Goal: Information Seeking & Learning: Learn about a topic

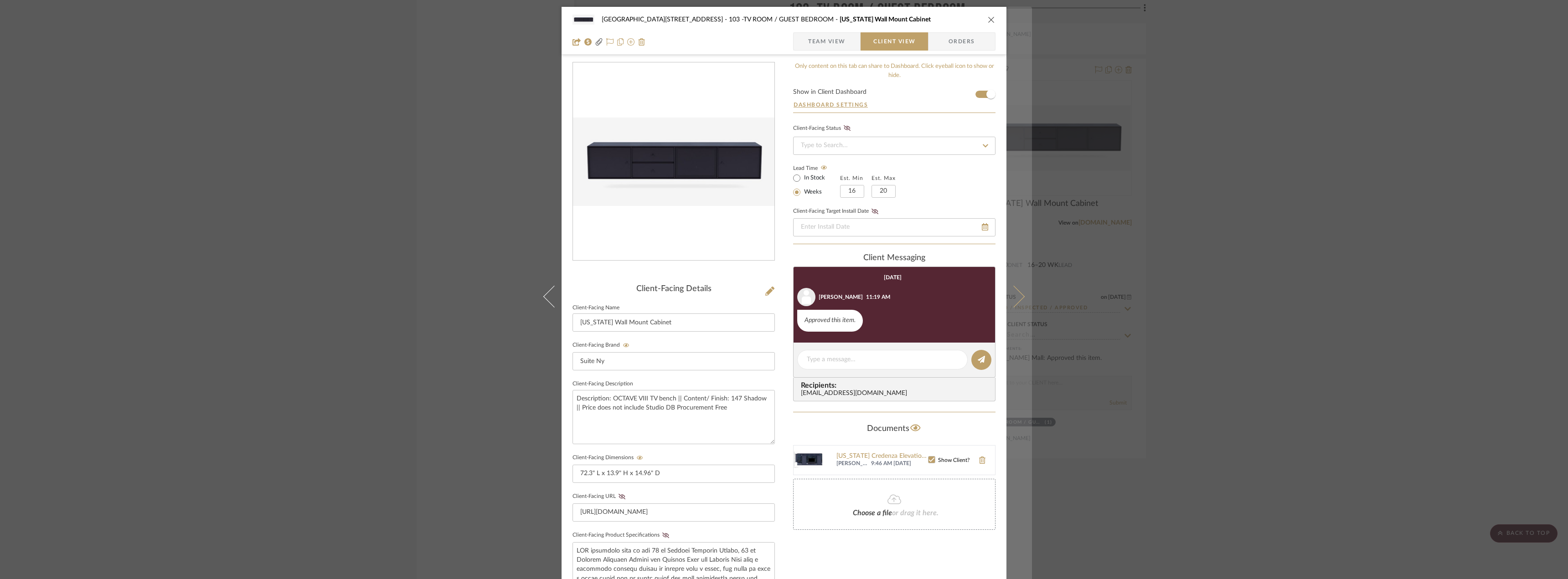
scroll to position [187, 0]
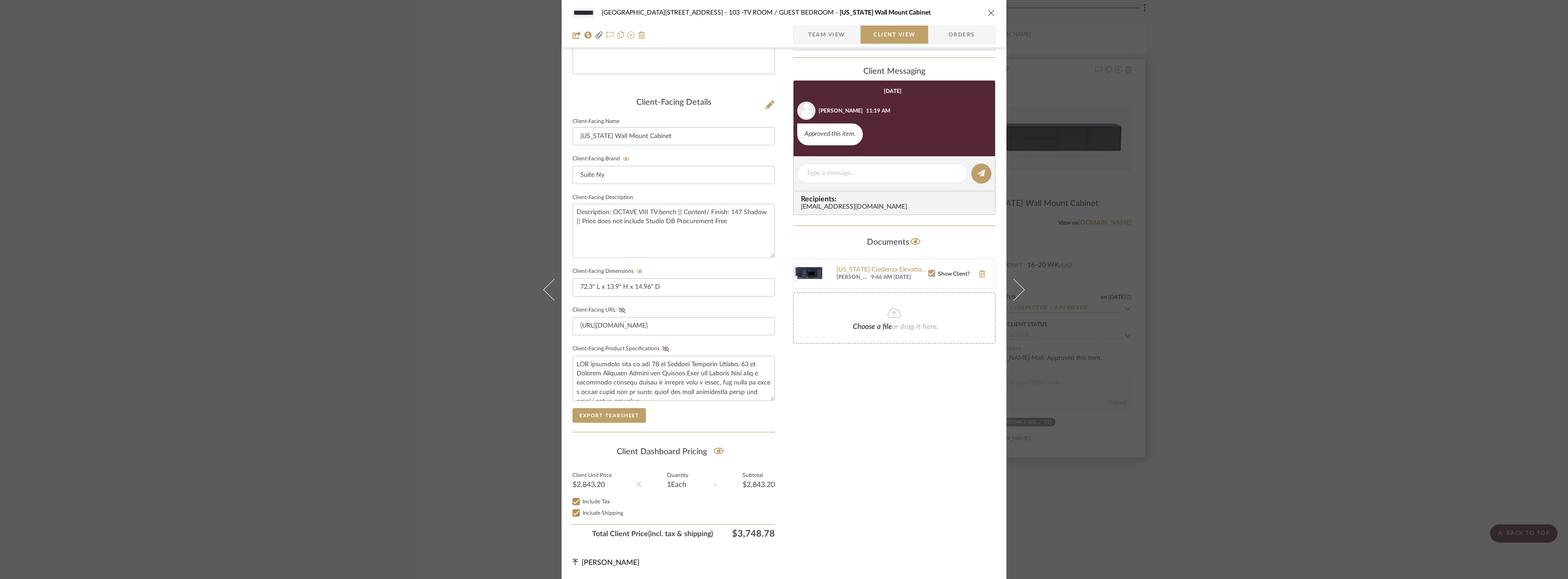
drag, startPoint x: 1199, startPoint y: 144, endPoint x: 1046, endPoint y: 122, distance: 154.6
click at [1208, 136] on div "24100 - [STREET_ADDRESS] - Mall 103 -TV ROOM / GUEST BEDROOM [US_STATE] Wall Mo…" at bounding box center [784, 290] width 1568 height 579
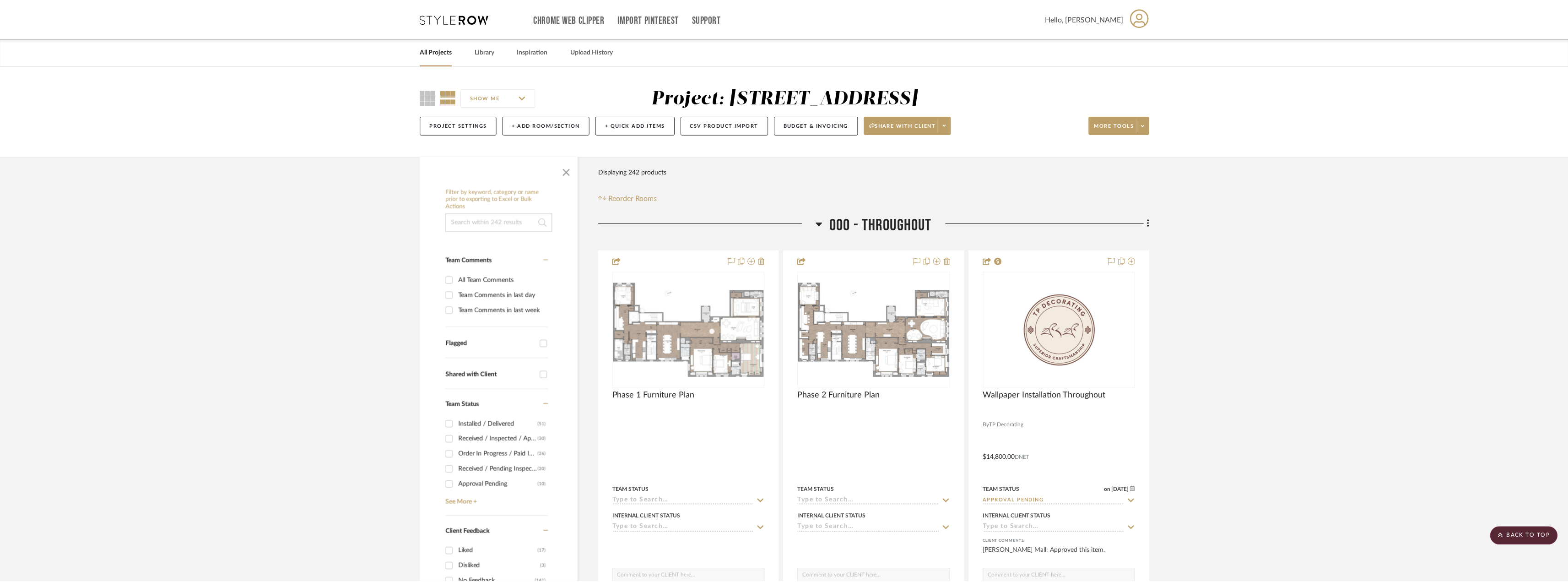
scroll to position [4489, 0]
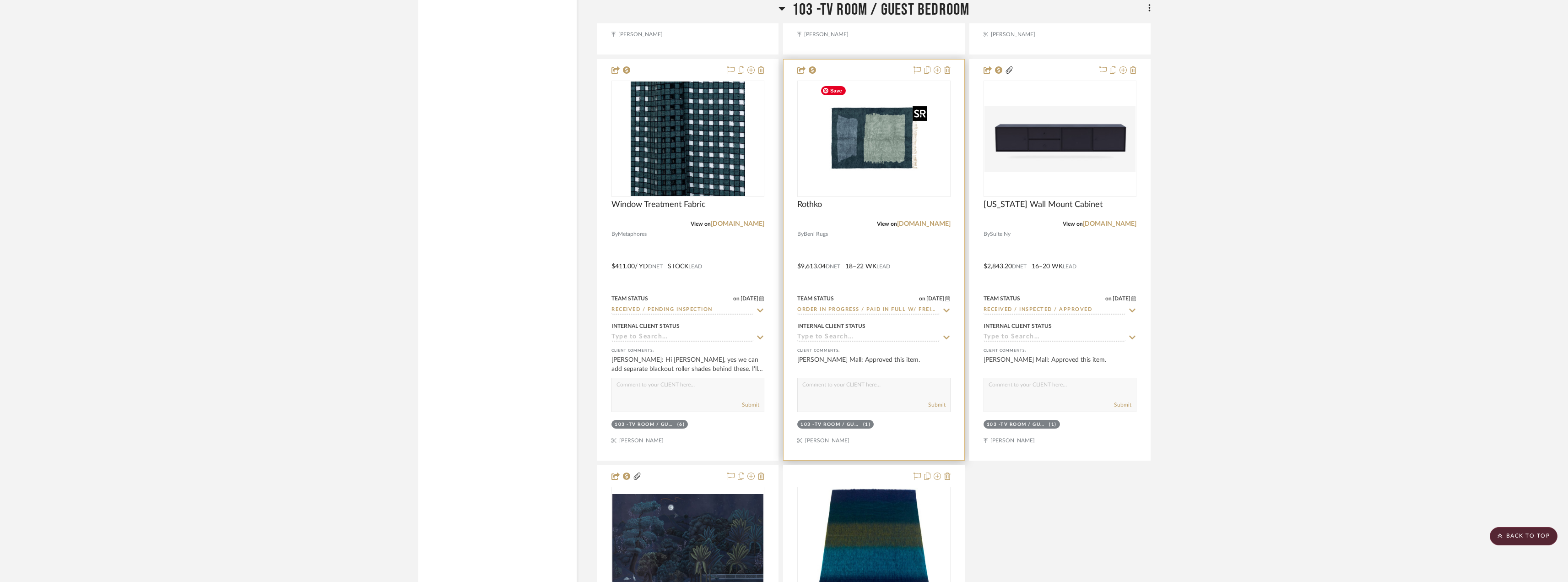
click at [880, 153] on img "0" at bounding box center [873, 138] width 115 height 115
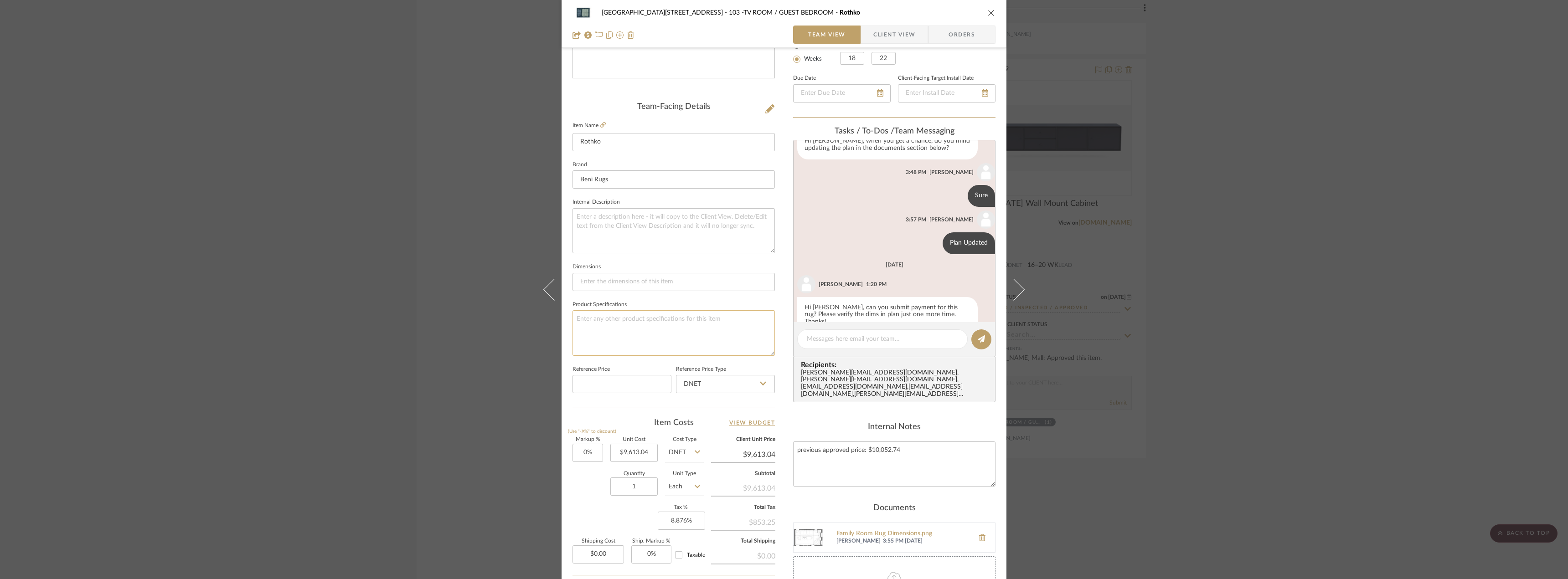
scroll to position [0, 0]
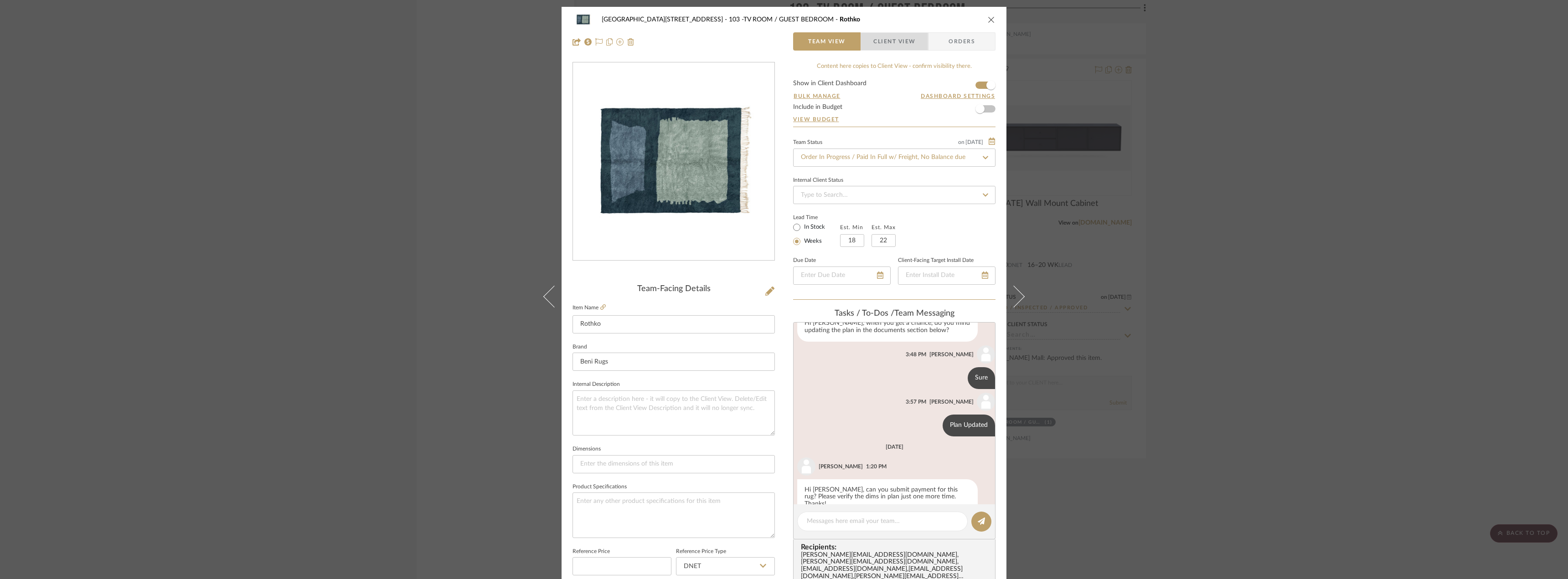
click at [865, 34] on span "button" at bounding box center [867, 42] width 12 height 18
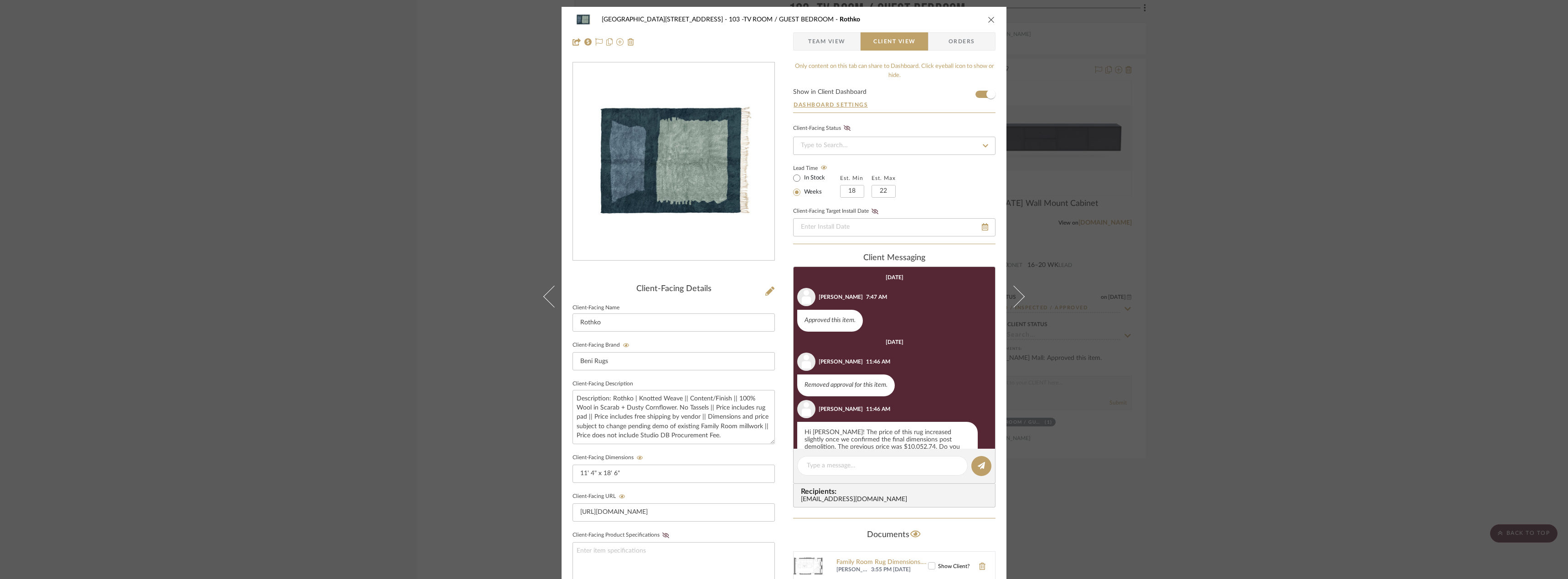
scroll to position [92, 0]
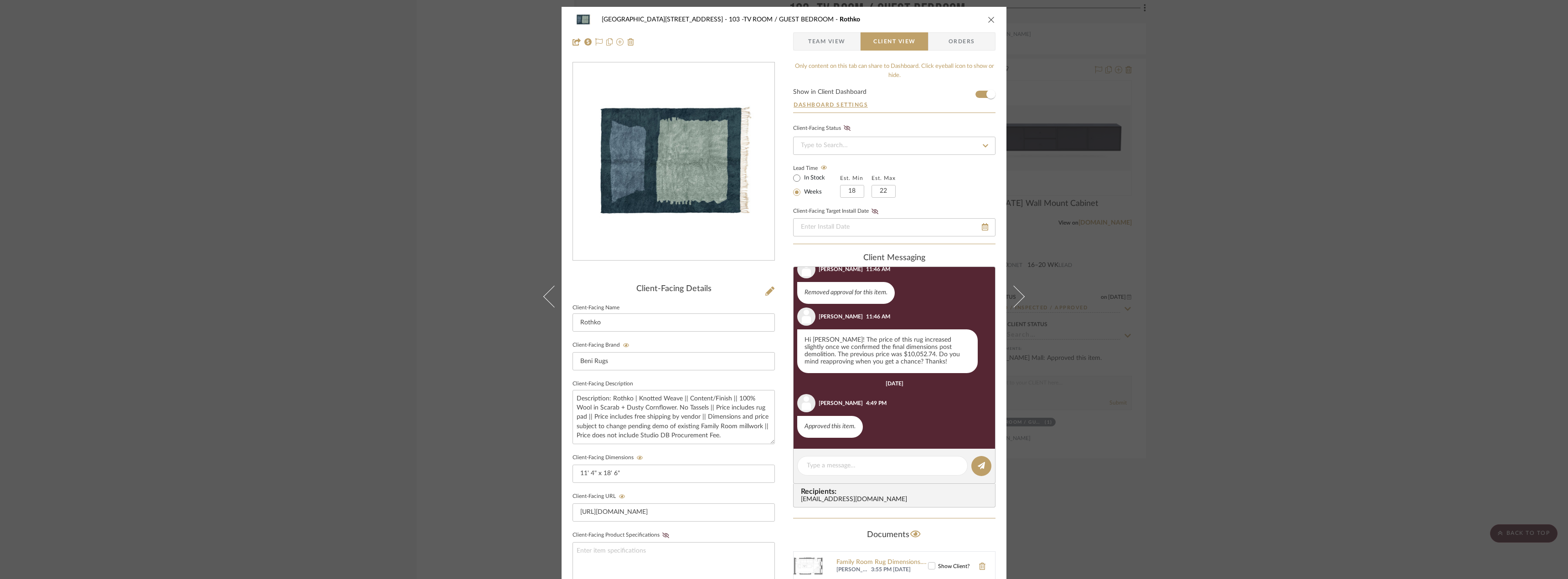
click at [1167, 105] on div "24100 - [STREET_ADDRESS] - Mall 103 -TV ROOM / GUEST BEDROOM Rothko Team View C…" at bounding box center [784, 290] width 1568 height 579
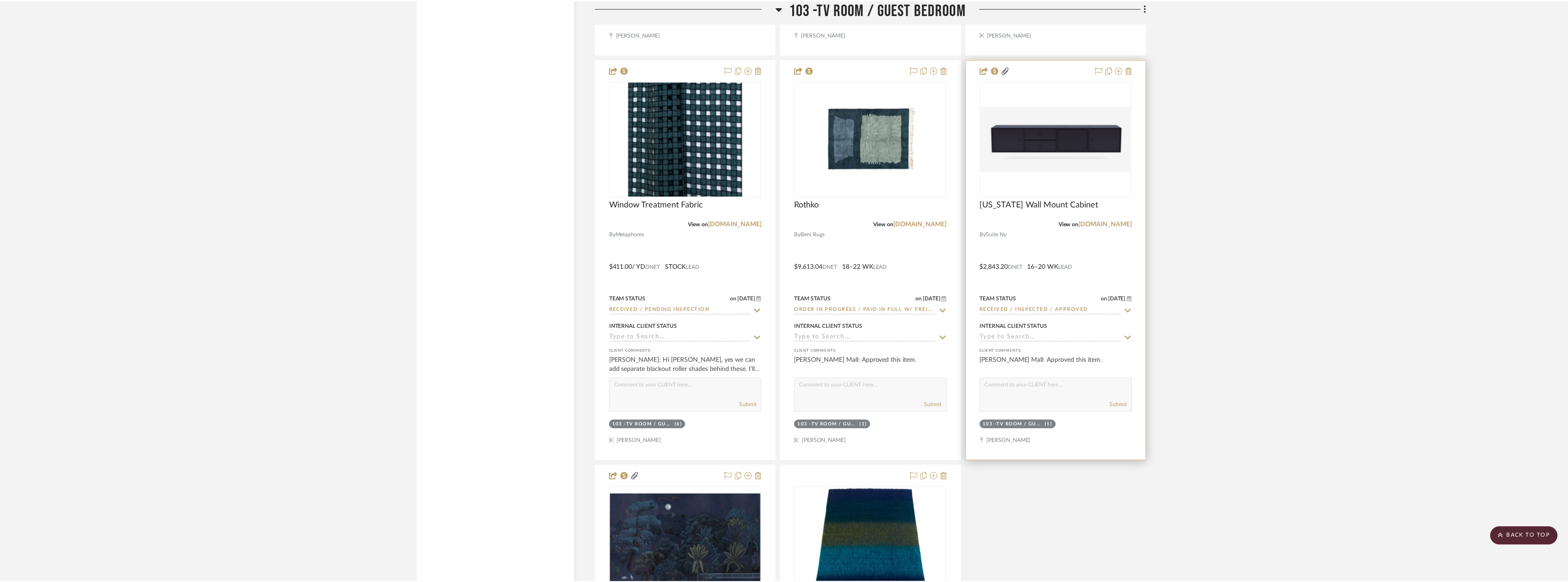
scroll to position [4489, 0]
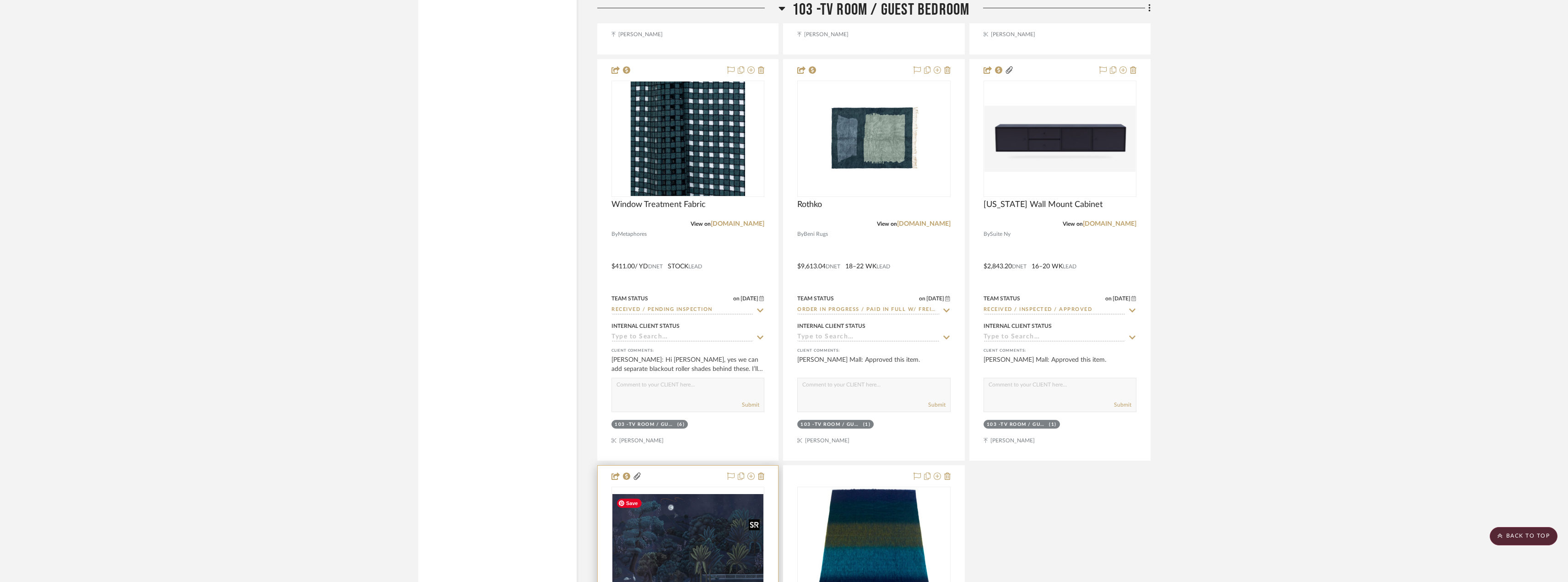
click at [682, 528] on img "0" at bounding box center [688, 545] width 151 height 102
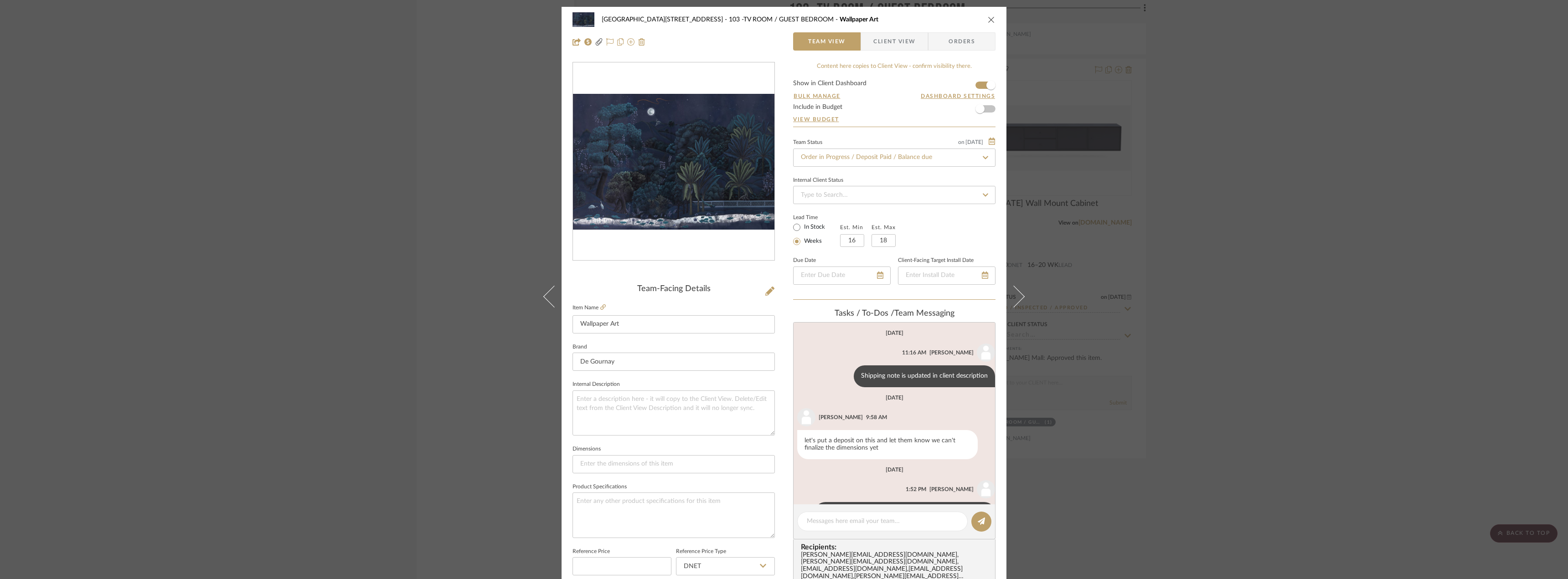
scroll to position [103, 0]
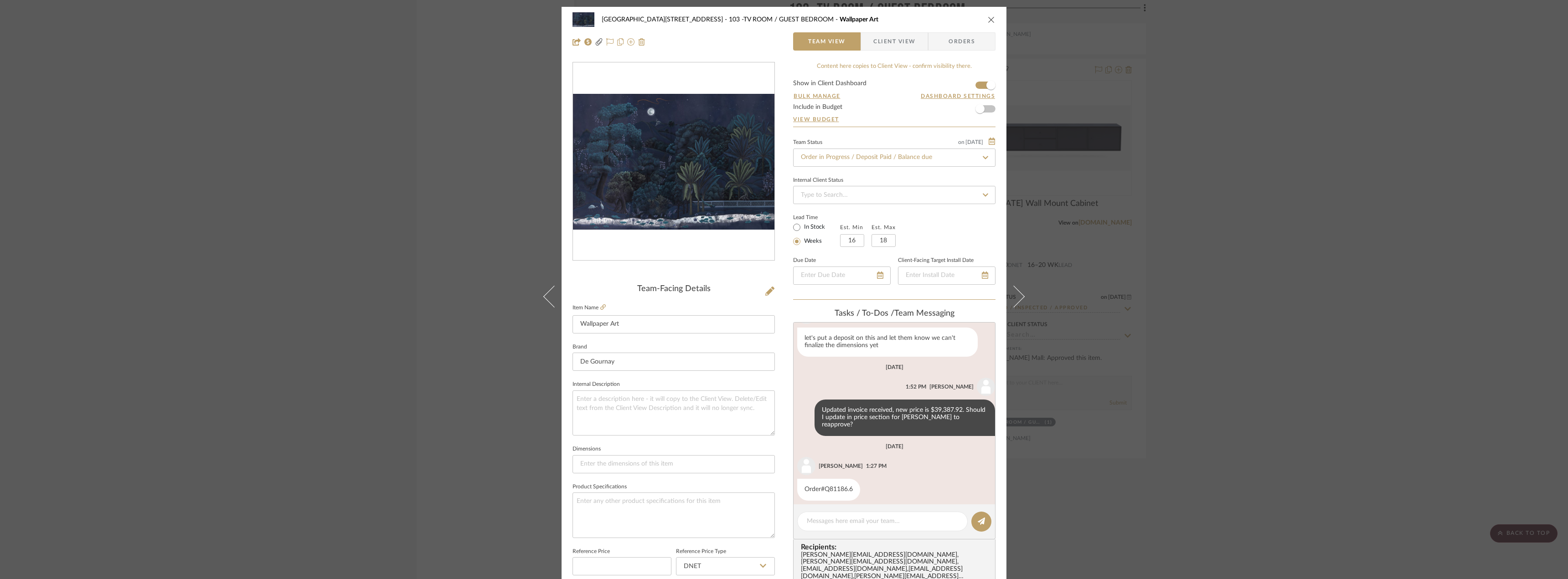
click at [736, 173] on img "0" at bounding box center [674, 162] width 201 height 136
click at [705, 210] on img "0" at bounding box center [674, 162] width 201 height 136
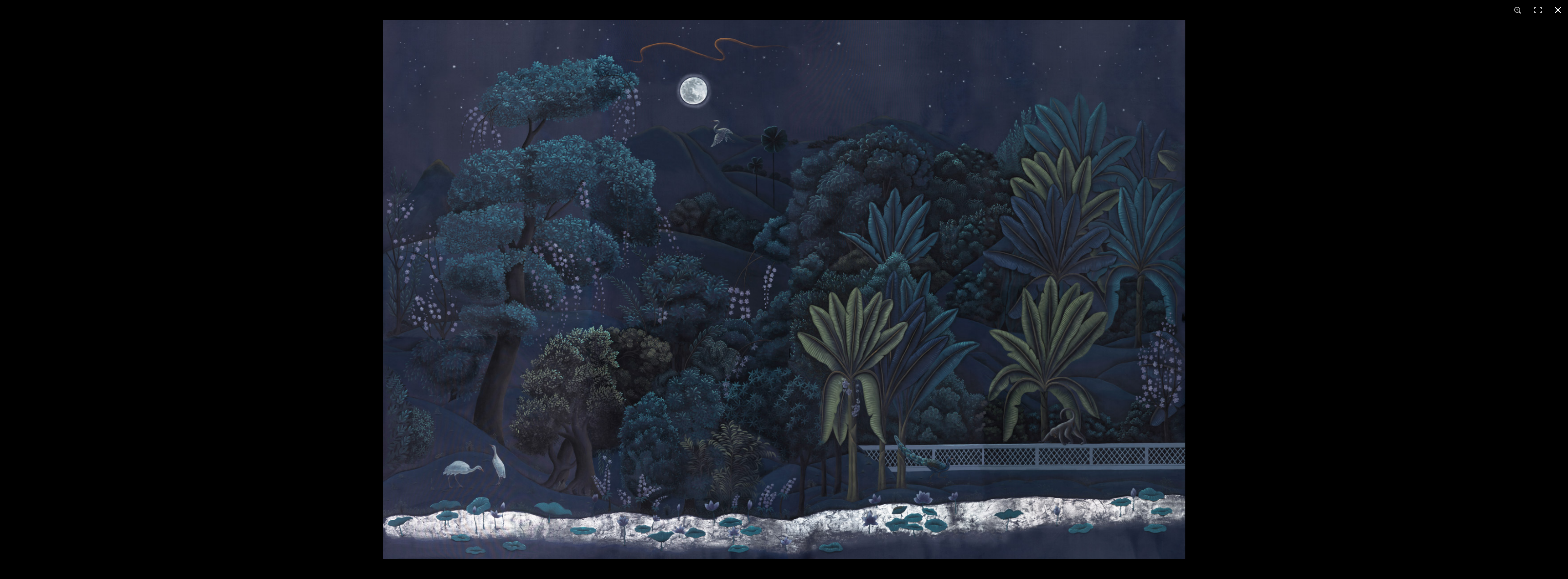
click at [1318, 338] on div at bounding box center [1167, 310] width 1568 height 579
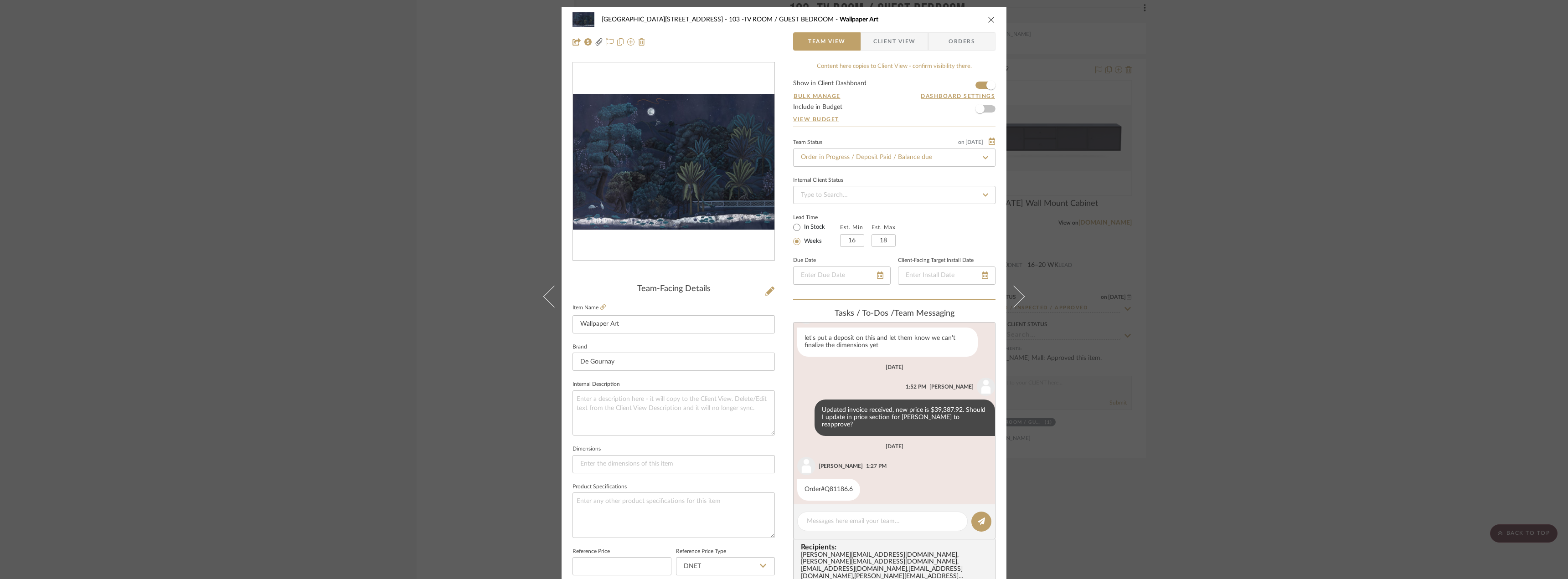
click at [1374, 303] on div "24100 - [STREET_ADDRESS] -TV ROOM / GUEST BEDROOM Wallpaper Art Team View Clien…" at bounding box center [784, 290] width 1568 height 579
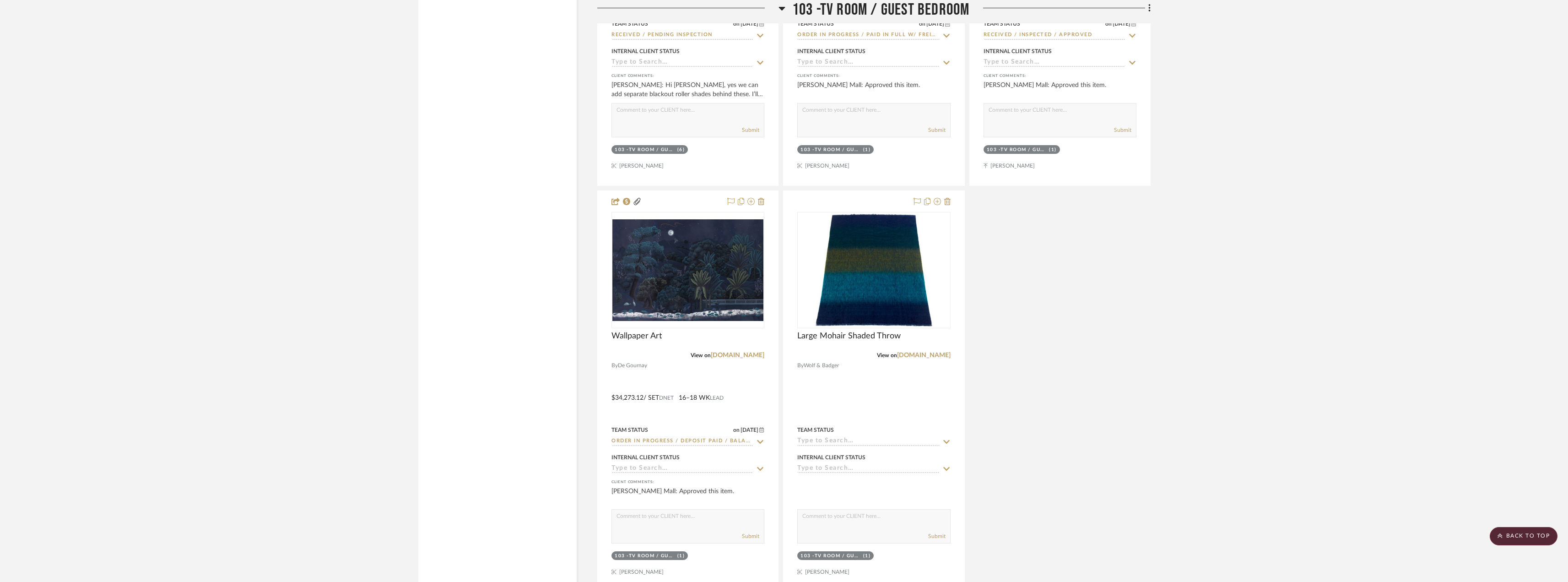
scroll to position [5038, 0]
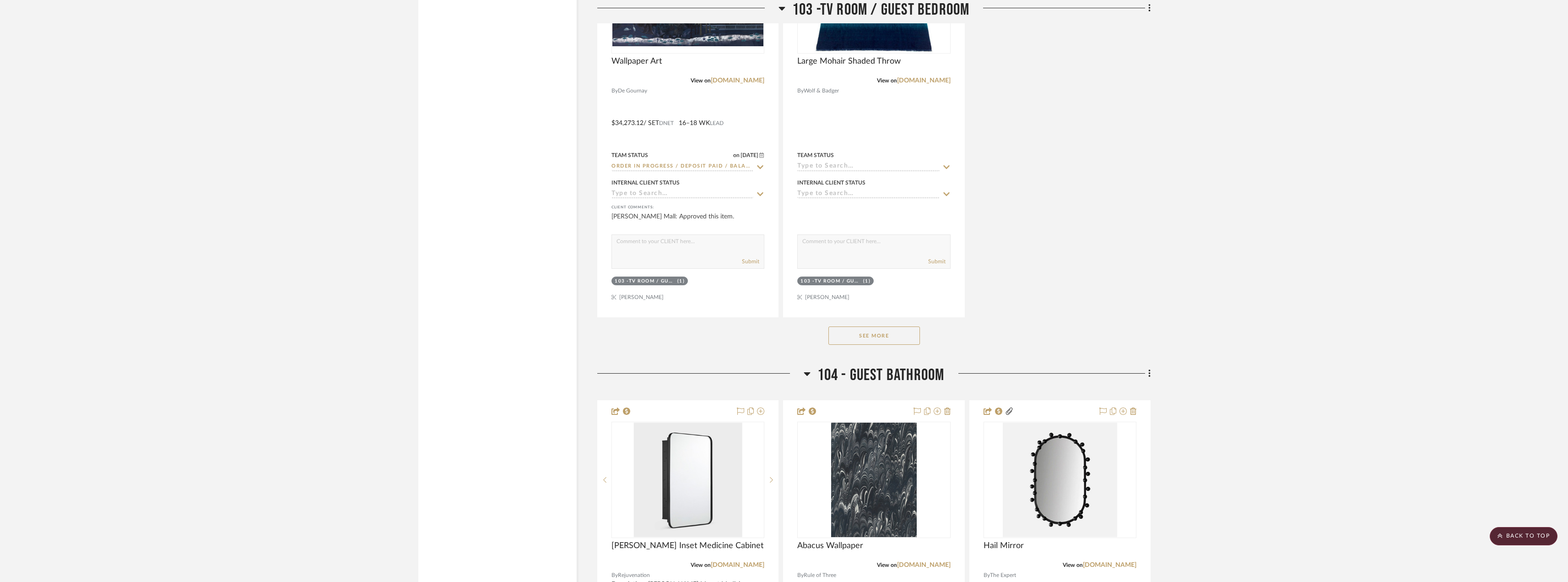
click at [884, 334] on button "See More" at bounding box center [874, 336] width 92 height 18
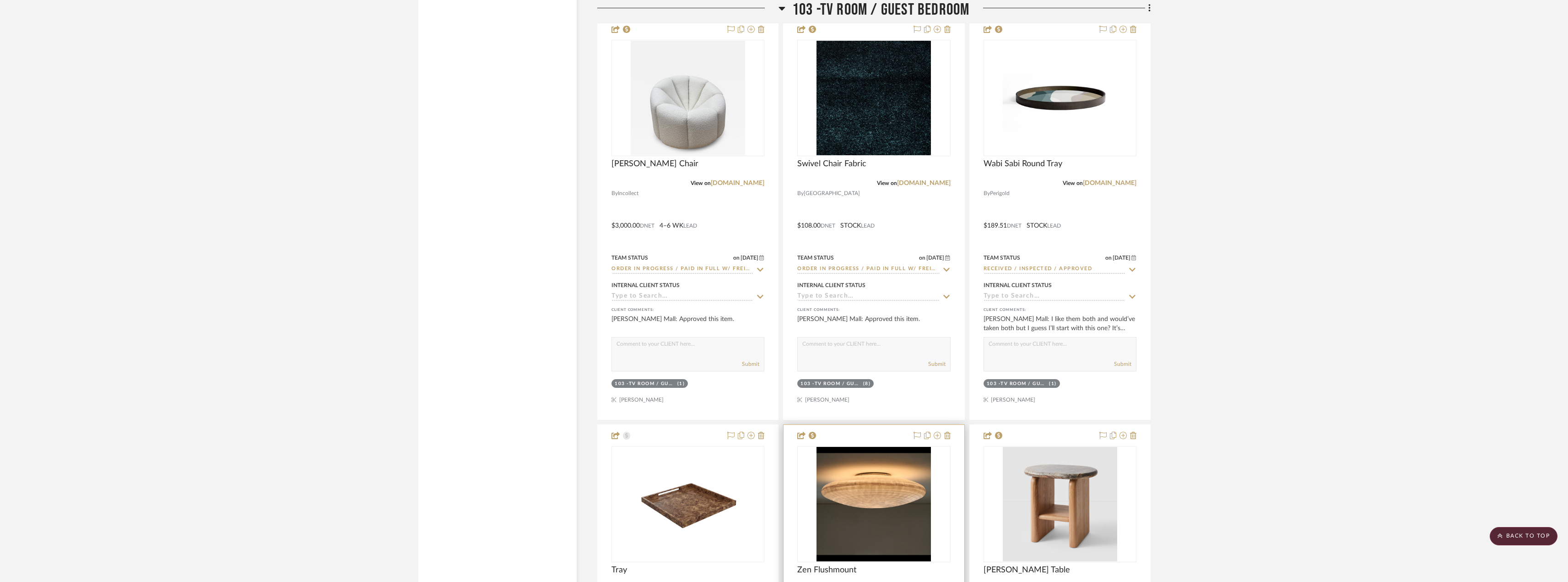
scroll to position [6321, 0]
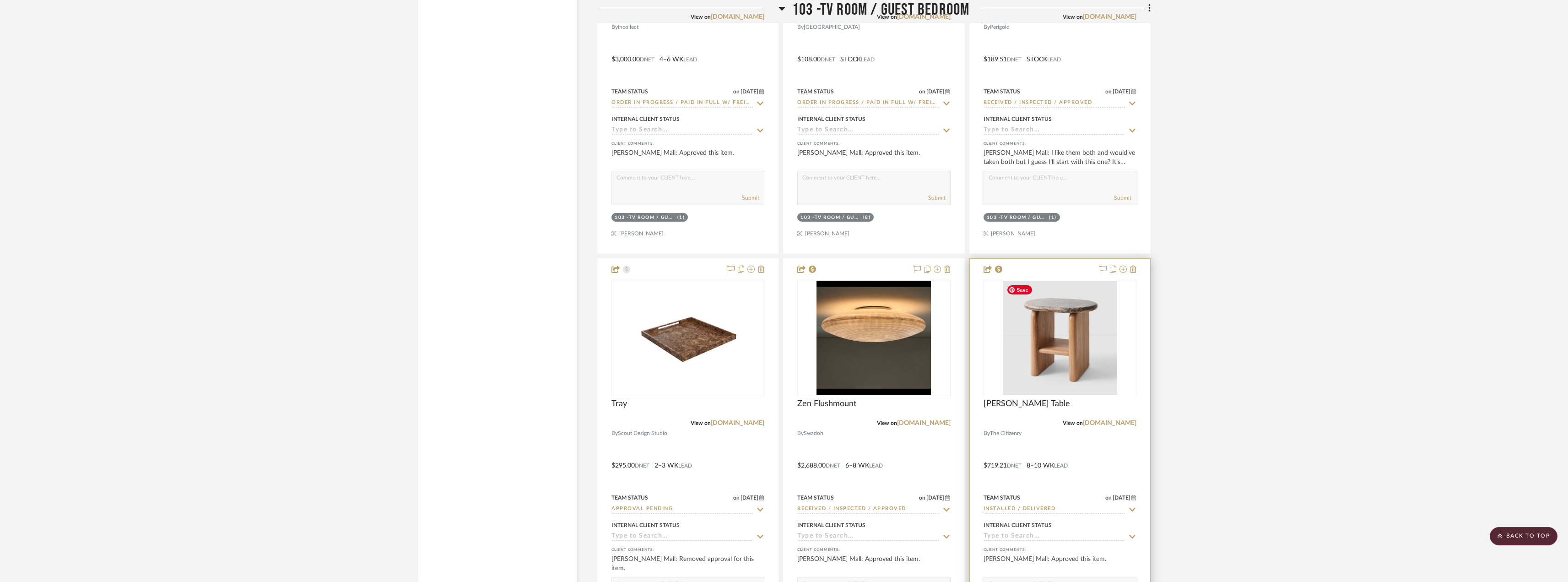
click at [1107, 363] on div at bounding box center [1060, 395] width 153 height 232
click at [1055, 304] on img "0" at bounding box center [1060, 338] width 115 height 115
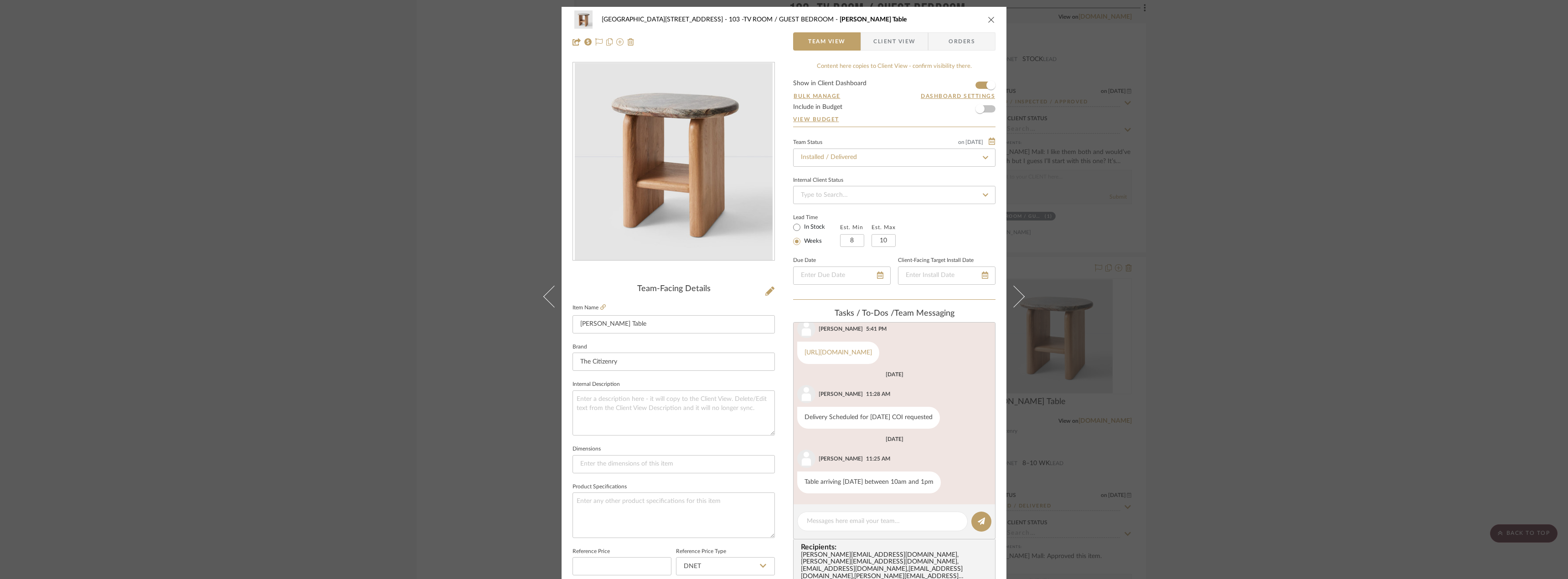
scroll to position [237, 0]
click at [1306, 230] on div "24100 - [STREET_ADDRESS] -TV ROOM / GUEST BEDROOM [PERSON_NAME] Table Team View…" at bounding box center [784, 290] width 1568 height 579
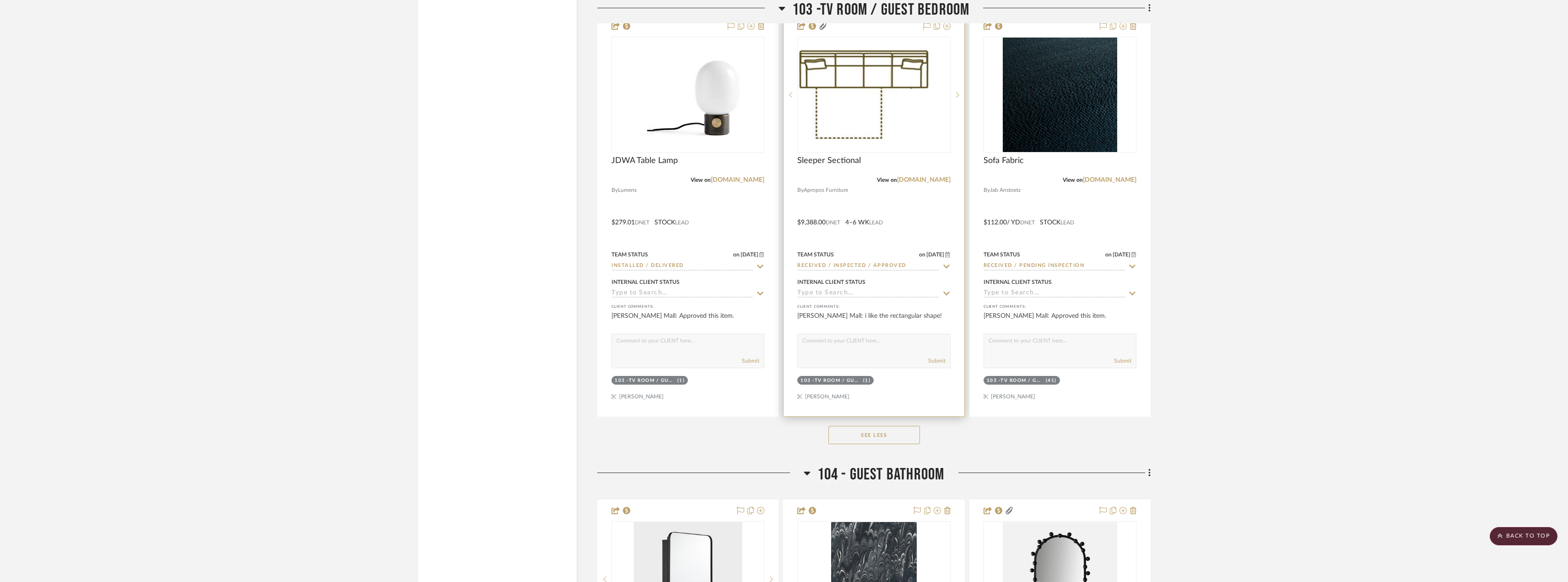
scroll to position [6962, 0]
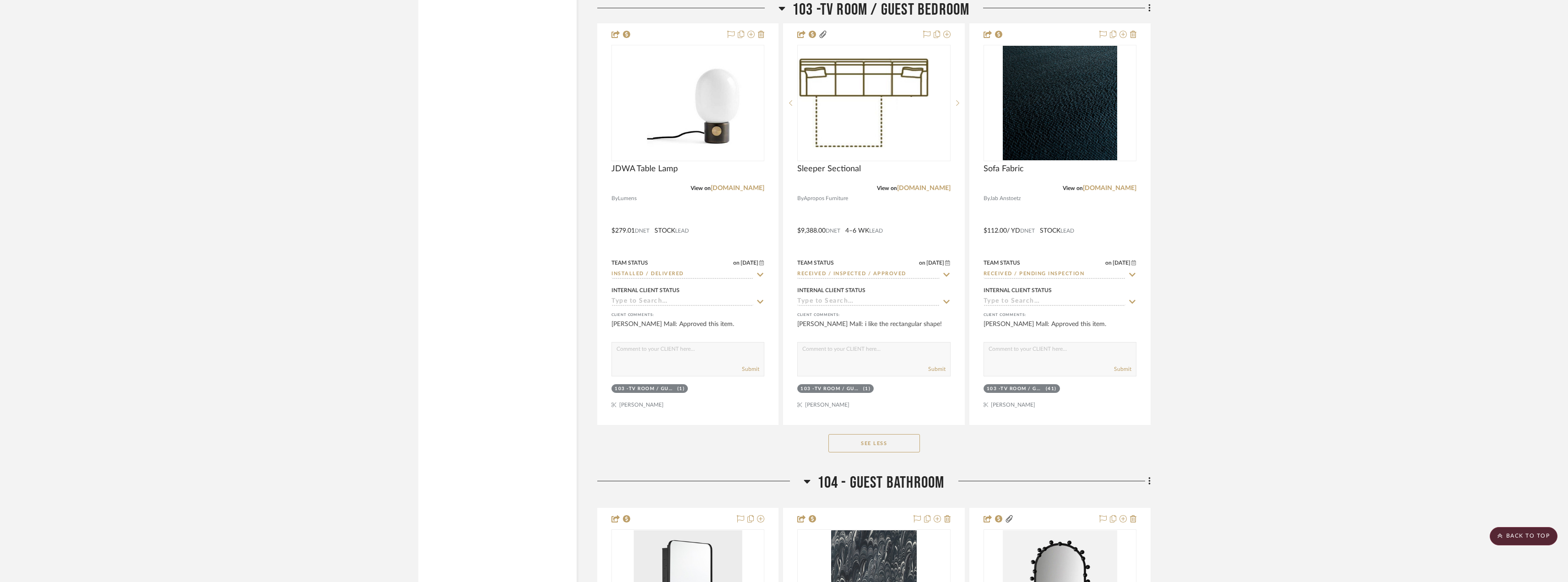
click at [879, 441] on button "See Less" at bounding box center [874, 443] width 92 height 18
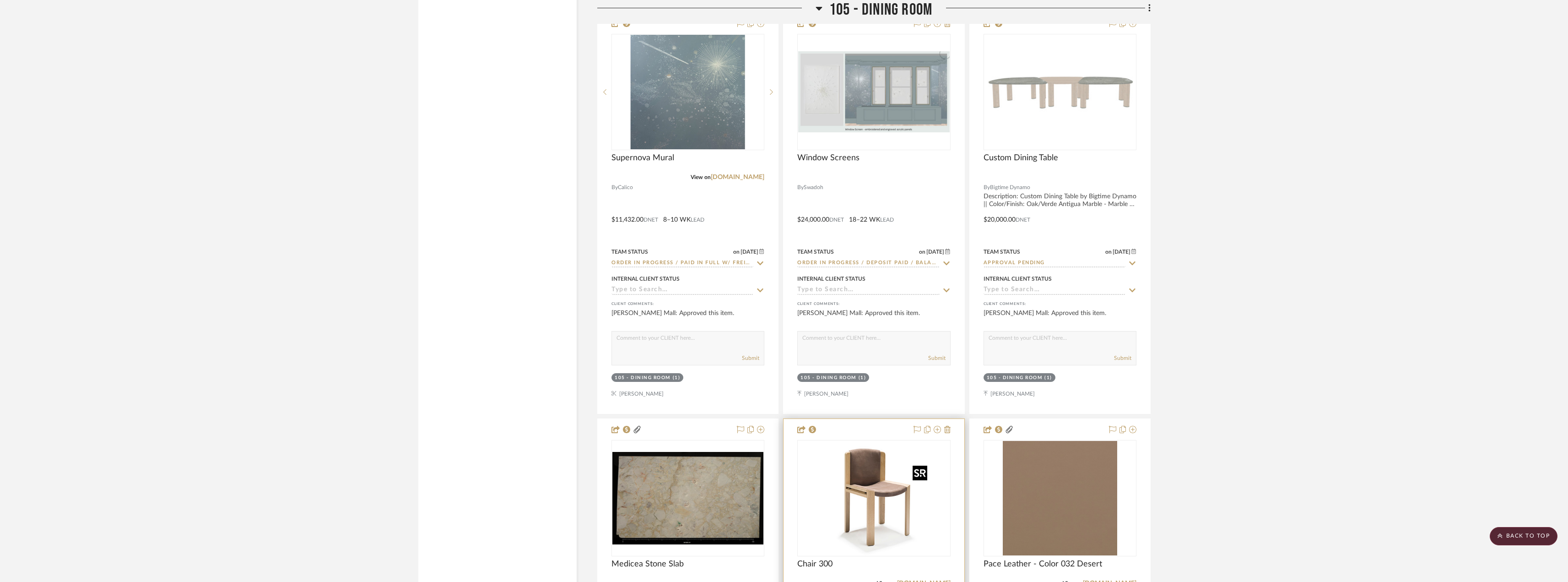
scroll to position [6367, 0]
